Goal: Task Accomplishment & Management: Manage account settings

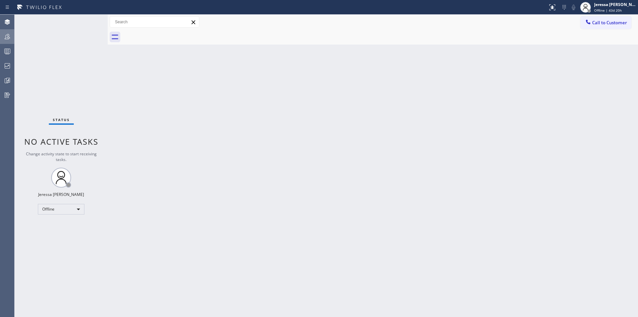
click at [0, 36] on div at bounding box center [7, 37] width 15 height 8
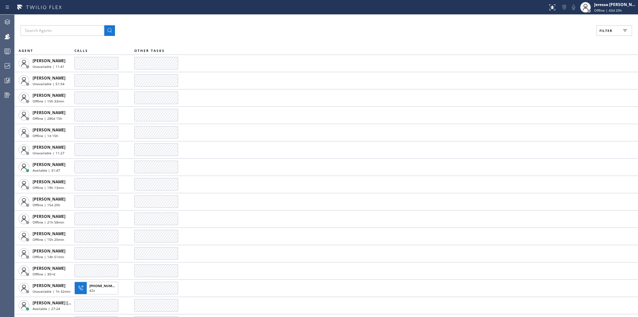
click at [625, 31] on rect at bounding box center [625, 30] width 3 height 0
click at [564, 80] on label "Available" at bounding box center [589, 79] width 87 height 6
click at [546, 80] on input "Available" at bounding box center [542, 78] width 8 height 8
checkbox input "true"
click at [596, 35] on button "Apply" at bounding box center [598, 37] width 24 height 9
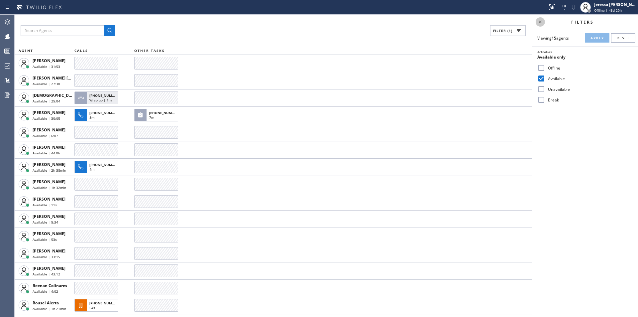
click at [541, 23] on icon at bounding box center [541, 22] width 8 height 8
